Goal: Transaction & Acquisition: Purchase product/service

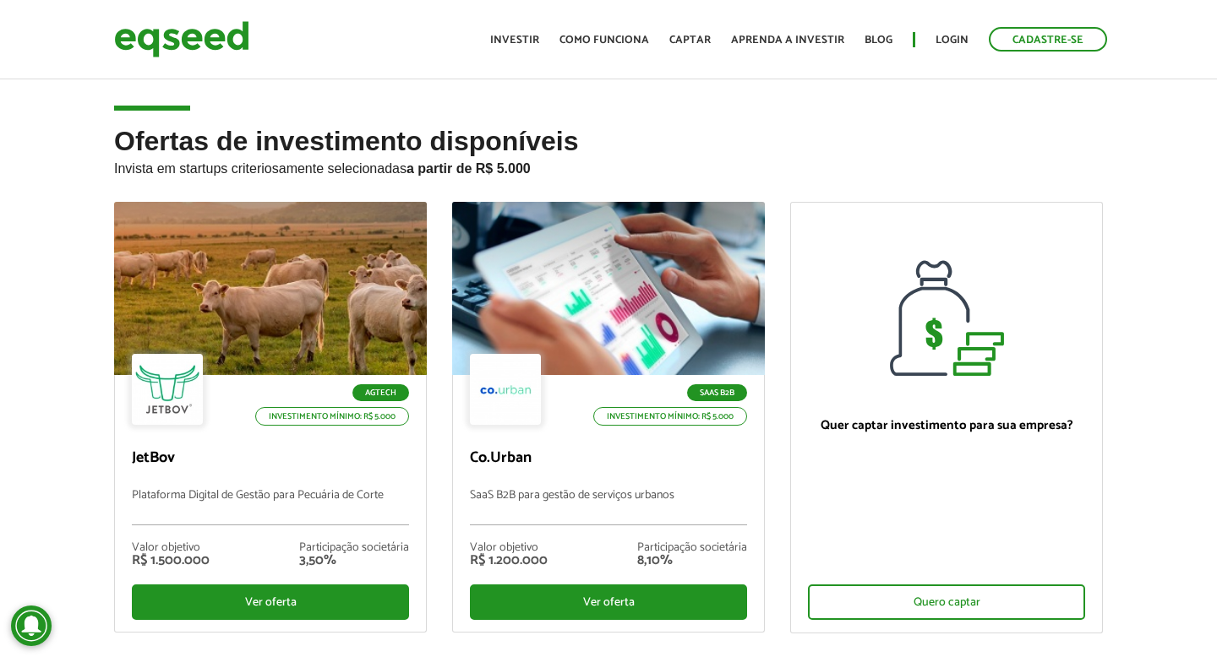
click at [52, 309] on div "Ofertas de investimento disponíveis Invista em startups criteriosamente selecio…" at bounding box center [608, 434] width 1217 height 615
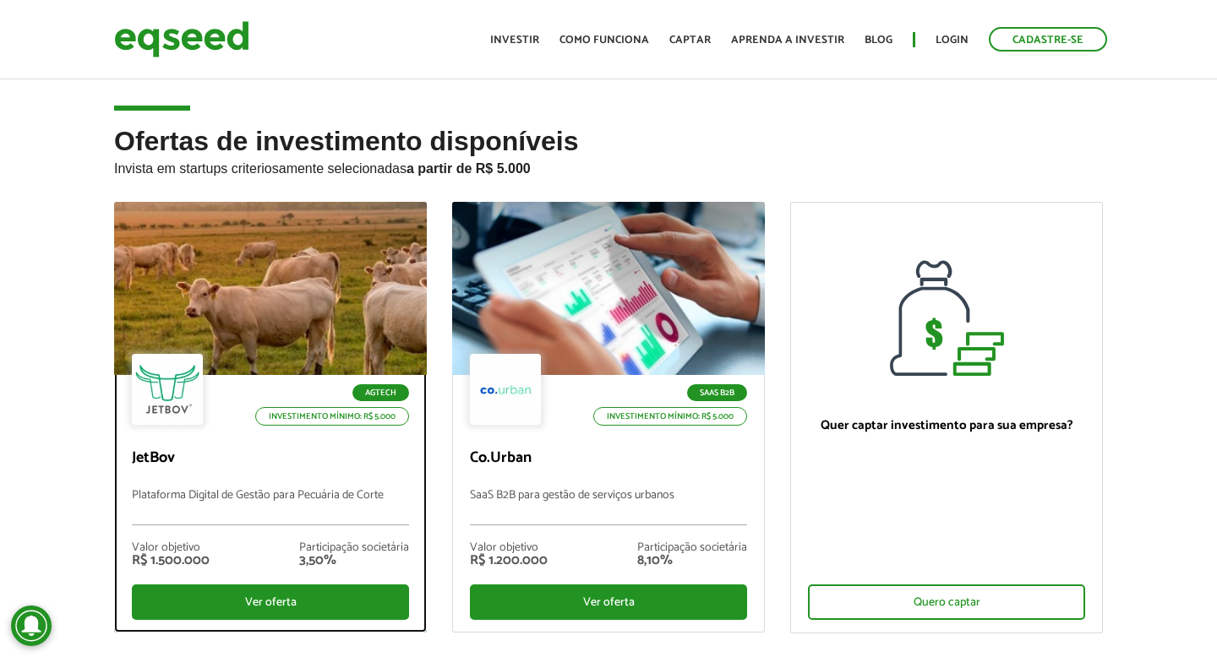
click at [207, 290] on div at bounding box center [270, 289] width 375 height 208
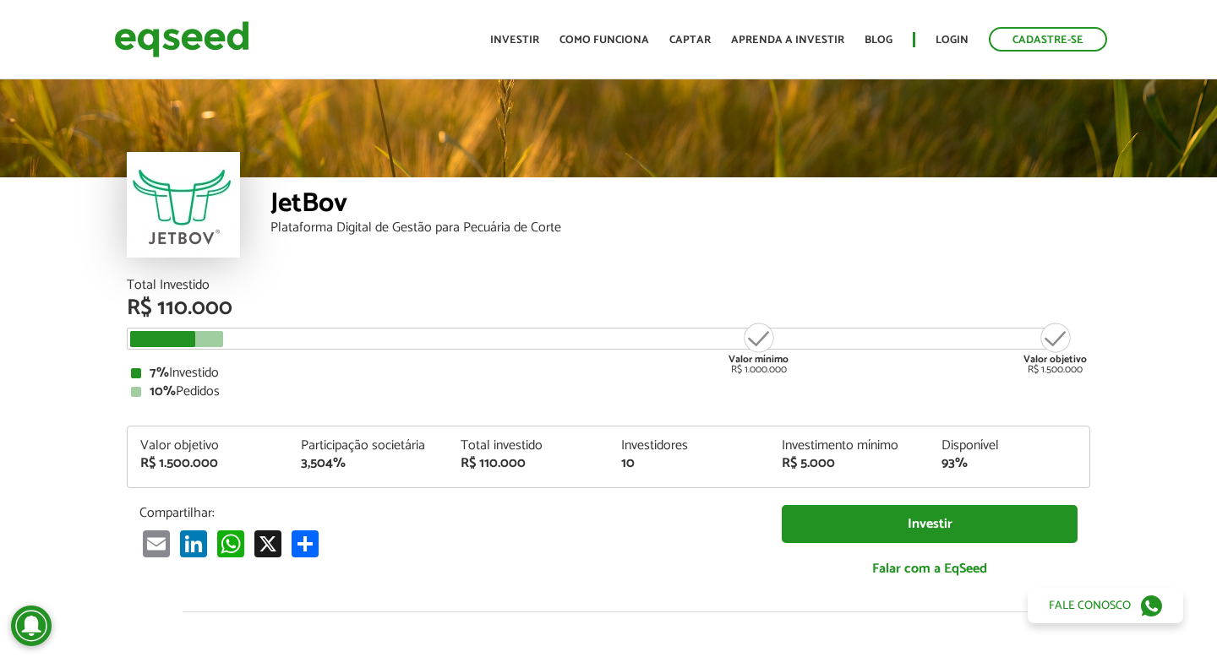
scroll to position [1955, 0]
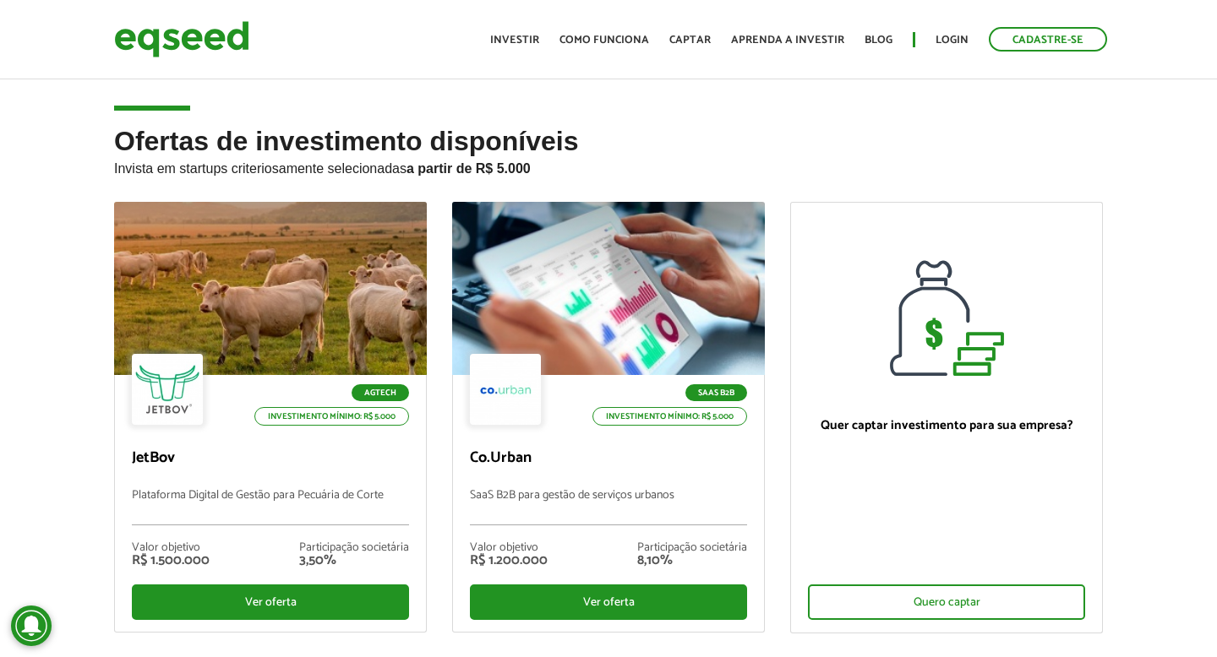
click at [42, 302] on div "Ofertas de investimento disponíveis Invista em startups criteriosamente selecio…" at bounding box center [608, 434] width 1217 height 615
